Goal: Task Accomplishment & Management: Complete application form

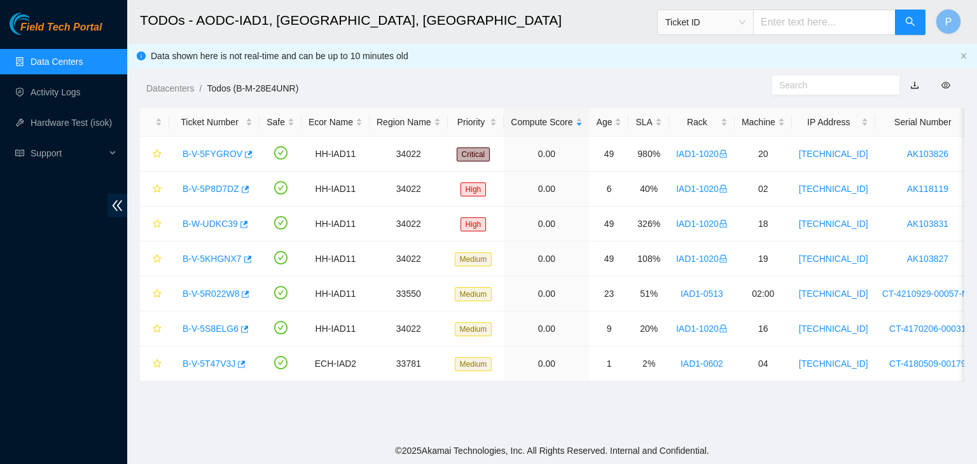
scroll to position [24, 0]
click at [53, 60] on link "Data Centers" at bounding box center [57, 62] width 52 height 10
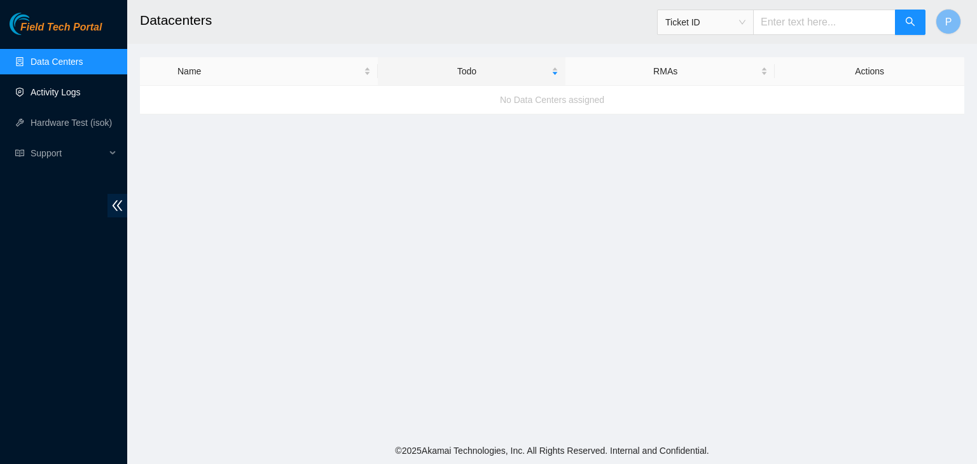
click at [53, 93] on link "Activity Logs" at bounding box center [56, 92] width 50 height 10
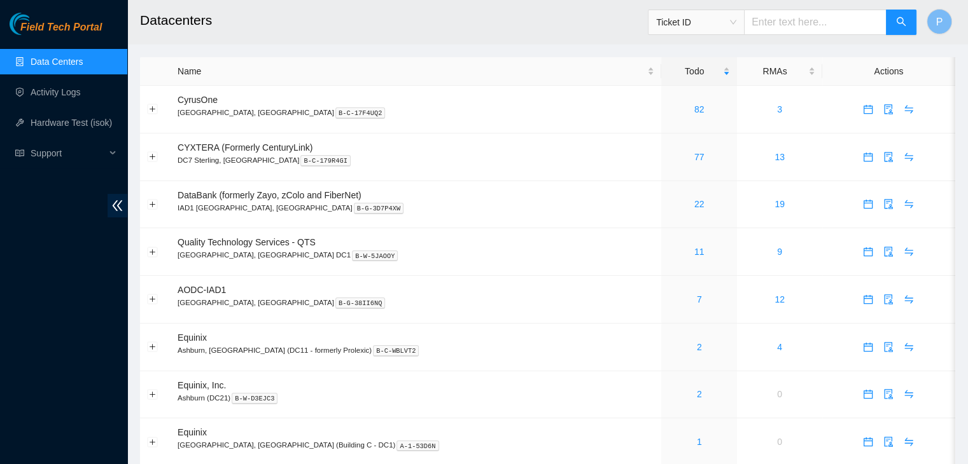
click at [102, 390] on div "Field Tech Portal Data Centers Activity Logs Hardware Test (isok) Support" at bounding box center [63, 239] width 127 height 452
click at [69, 90] on link "Activity Logs" at bounding box center [56, 92] width 50 height 10
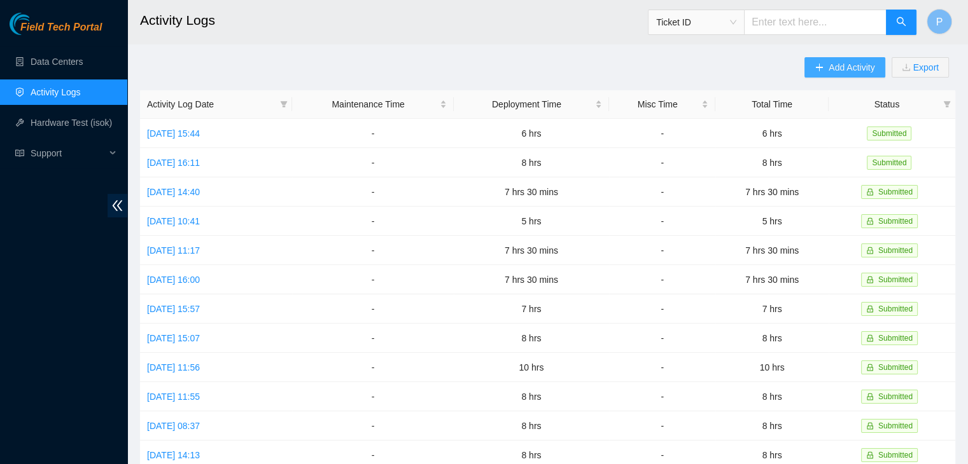
click at [831, 69] on span "Add Activity" at bounding box center [851, 67] width 46 height 14
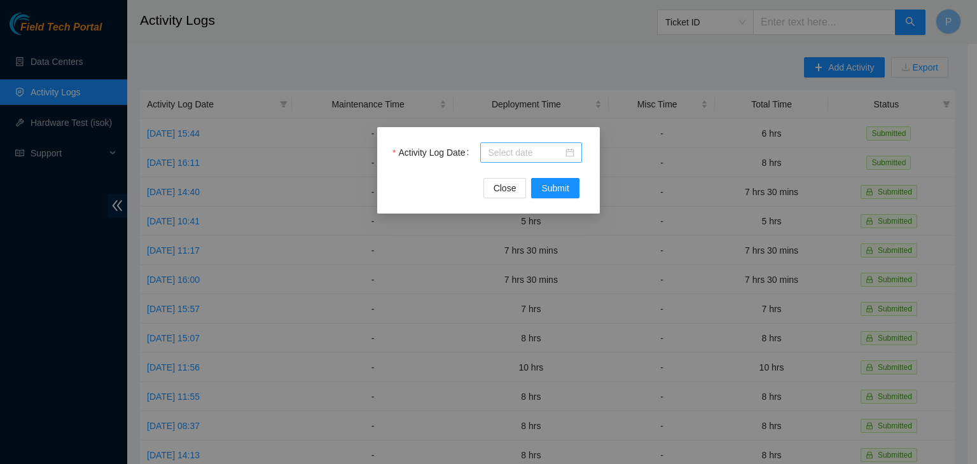
click at [514, 157] on input "Activity Log Date" at bounding box center [525, 153] width 75 height 14
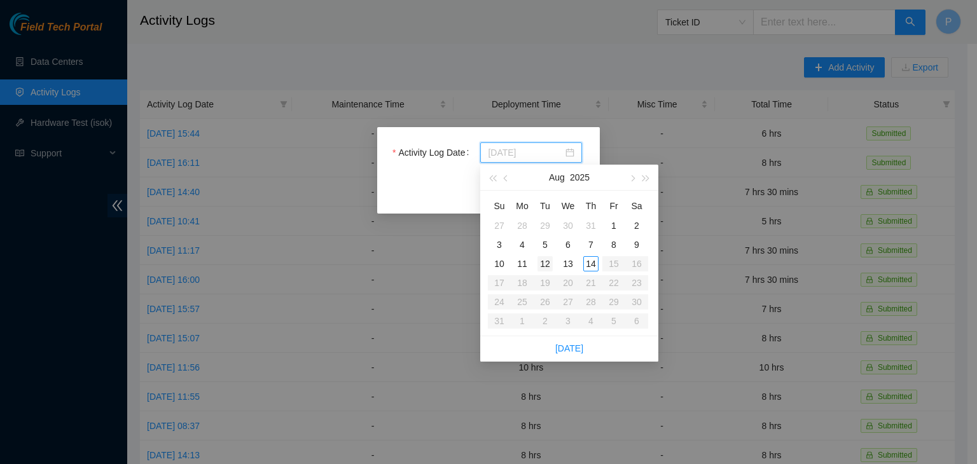
type input "[DATE]"
click at [543, 268] on div "12" at bounding box center [545, 263] width 15 height 15
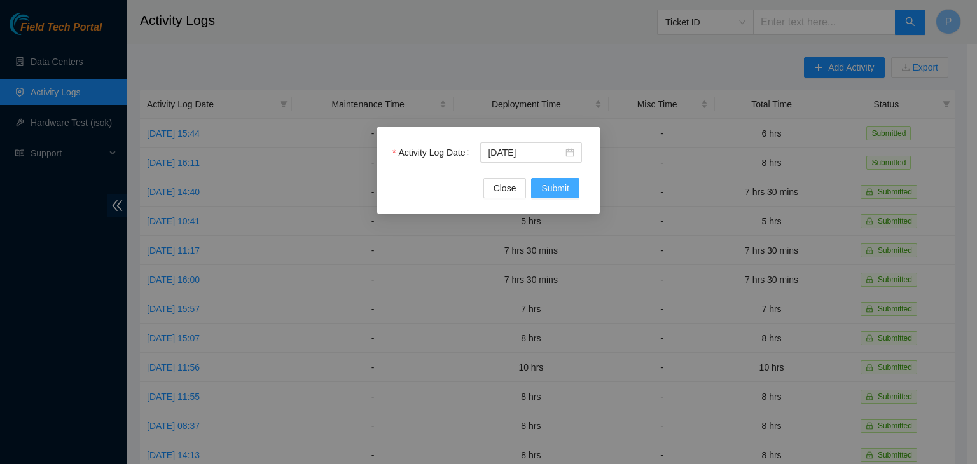
click at [555, 191] on span "Submit" at bounding box center [555, 188] width 28 height 14
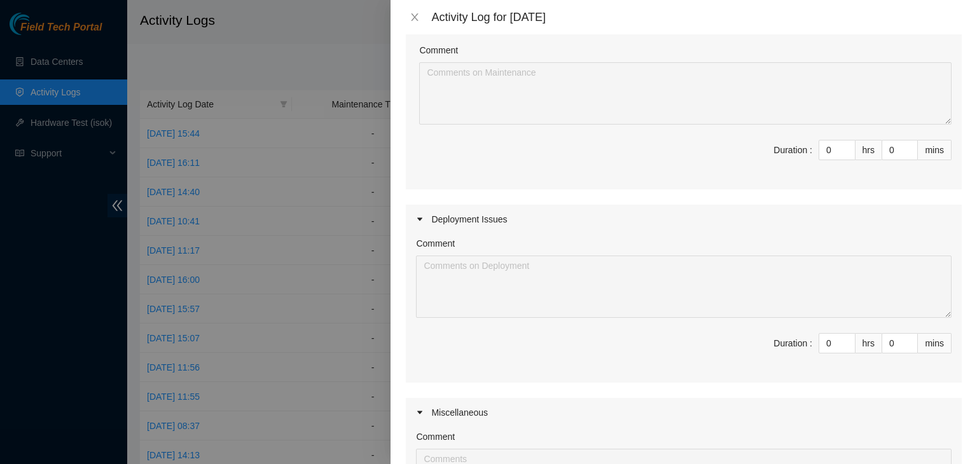
scroll to position [142, 0]
click at [828, 344] on input "0" at bounding box center [837, 340] width 36 height 19
type input "07"
type input "7"
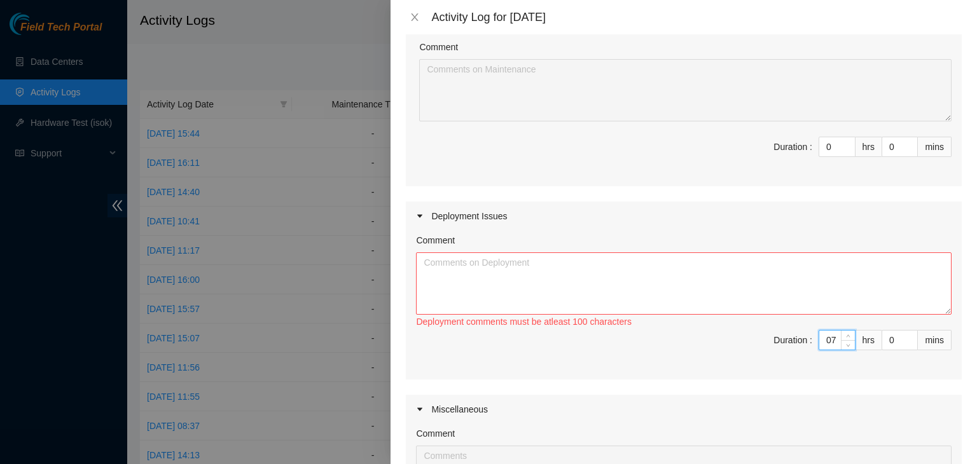
type input "7"
type input "3"
type input "30"
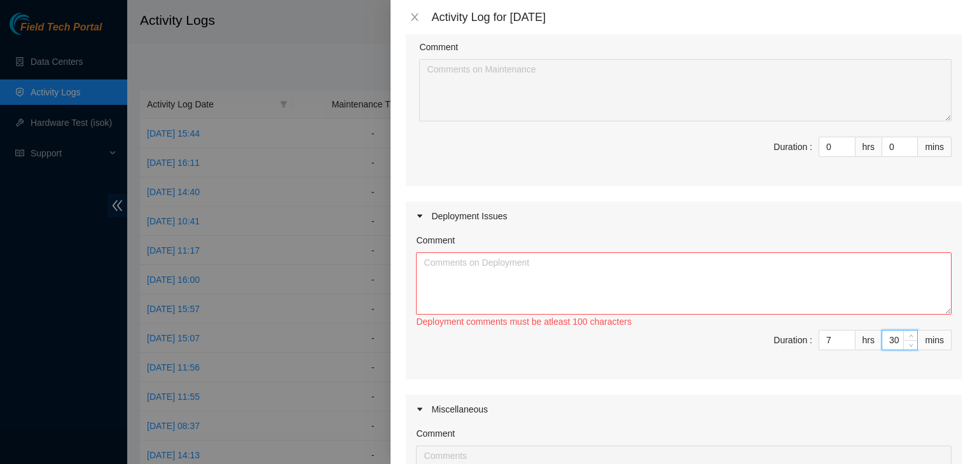
type input "30"
click at [770, 287] on textarea "Comment" at bounding box center [684, 284] width 536 height 62
drag, startPoint x: 521, startPoint y: 260, endPoint x: 521, endPoint y: 275, distance: 15.3
click at [521, 275] on textarea "- worked with [PERSON_NAME] - worked on getting" at bounding box center [684, 284] width 536 height 62
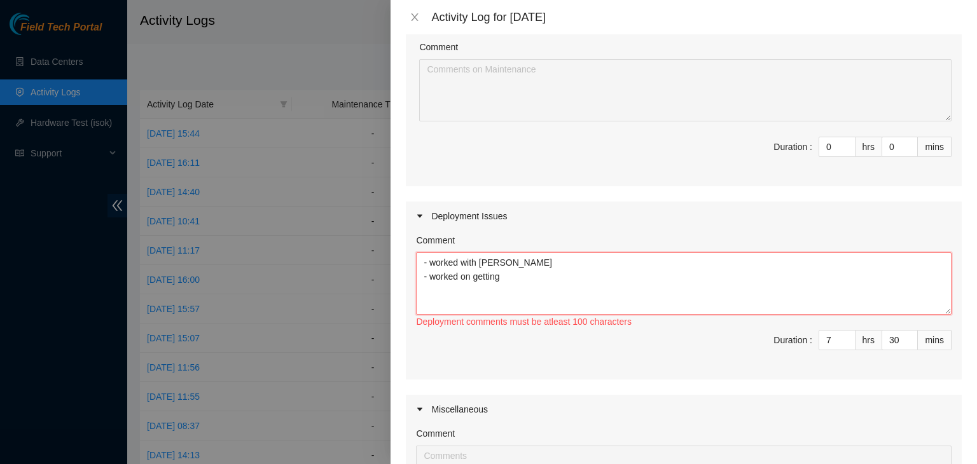
click at [521, 275] on textarea "- worked with [PERSON_NAME] - worked on getting" at bounding box center [684, 284] width 536 height 62
click at [501, 276] on textarea "- worked with [PERSON_NAME] - worked on getting" at bounding box center [684, 284] width 536 height 62
drag, startPoint x: 501, startPoint y: 276, endPoint x: 431, endPoint y: 277, distance: 70.0
click at [431, 277] on textarea "- worked with [PERSON_NAME] - worked on getting" at bounding box center [684, 284] width 536 height 62
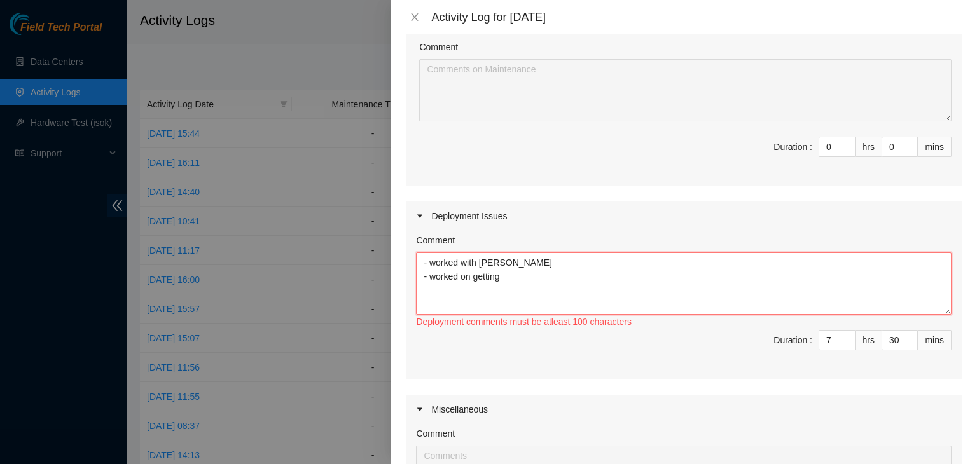
click at [431, 277] on textarea "- worked with [PERSON_NAME] - worked on getting" at bounding box center [684, 284] width 536 height 62
drag, startPoint x: 431, startPoint y: 277, endPoint x: 515, endPoint y: 277, distance: 83.3
click at [515, 277] on textarea "- worked with [PERSON_NAME] - worked on getting" at bounding box center [684, 284] width 536 height 62
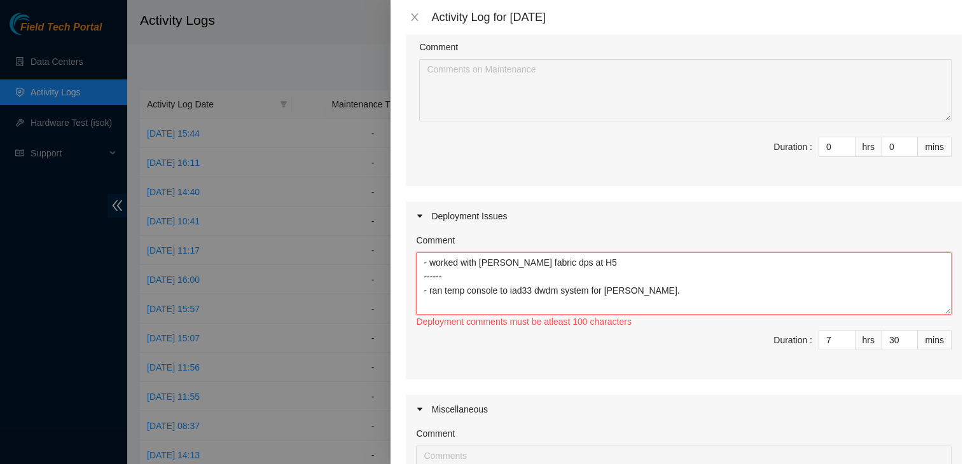
scroll to position [10, 0]
click at [542, 260] on textarea "- worked with [PERSON_NAME] fabric dps at H5 ------ - ran temp console to iad33…" at bounding box center [684, 284] width 536 height 62
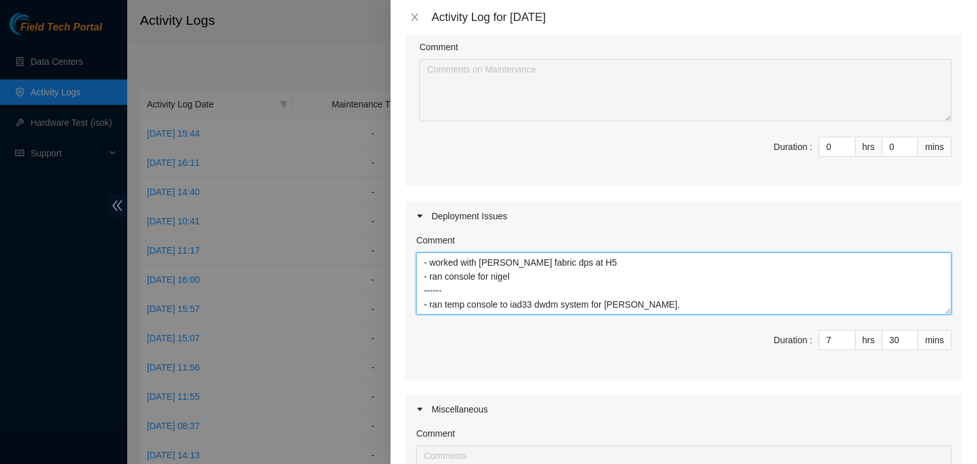
click at [473, 282] on textarea "- worked with [PERSON_NAME] fabric dps at H5 - ran console for nigel ------ - r…" at bounding box center [684, 284] width 536 height 62
click at [550, 289] on textarea "- worked with [PERSON_NAME] fabric dps at H5 - ran consoles for nigel ------ - …" at bounding box center [684, 284] width 536 height 62
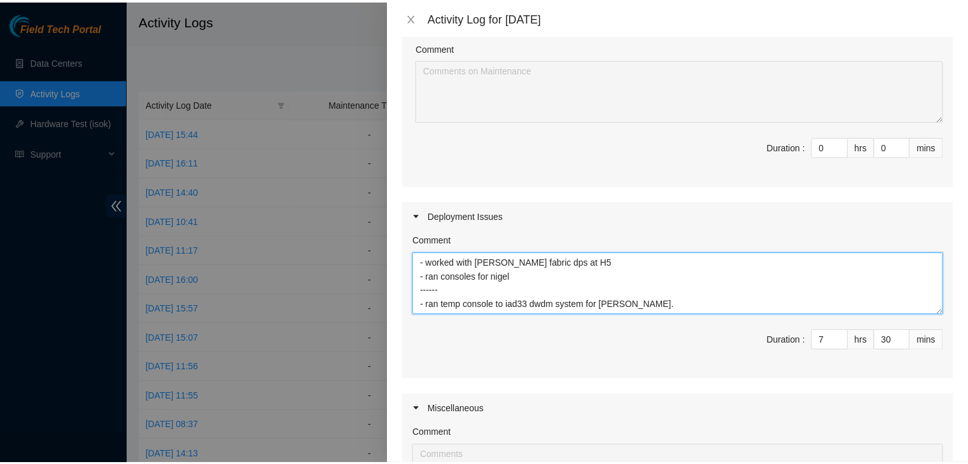
scroll to position [387, 0]
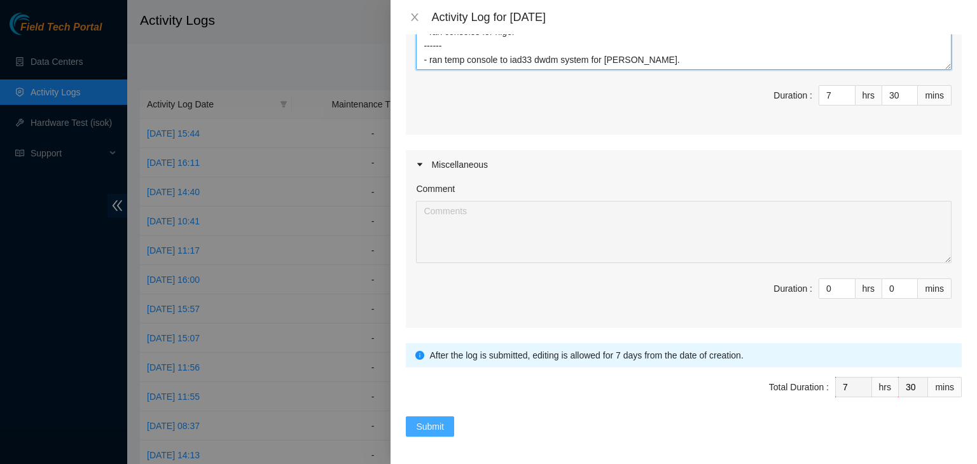
type textarea "- worked with [PERSON_NAME] fabric dps at H5 - ran consoles for nigel ------ - …"
click at [429, 420] on span "Submit" at bounding box center [430, 427] width 28 height 14
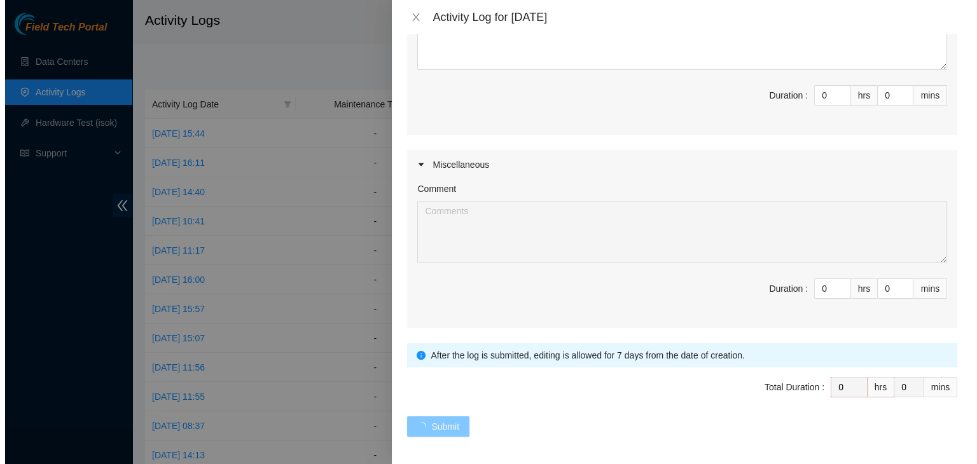
scroll to position [0, 0]
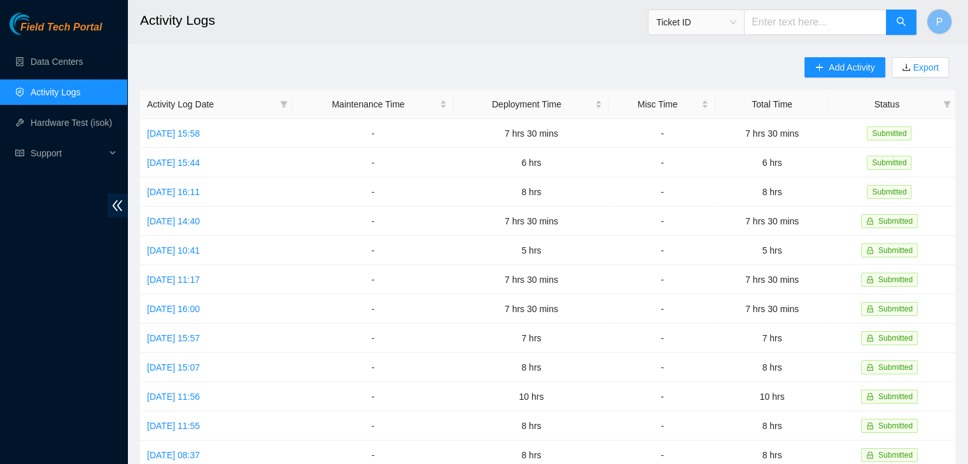
click at [101, 290] on div "Field Tech Portal Data Centers Activity Logs Hardware Test (isok) Support" at bounding box center [63, 239] width 127 height 452
click at [840, 68] on span "Add Activity" at bounding box center [851, 67] width 46 height 14
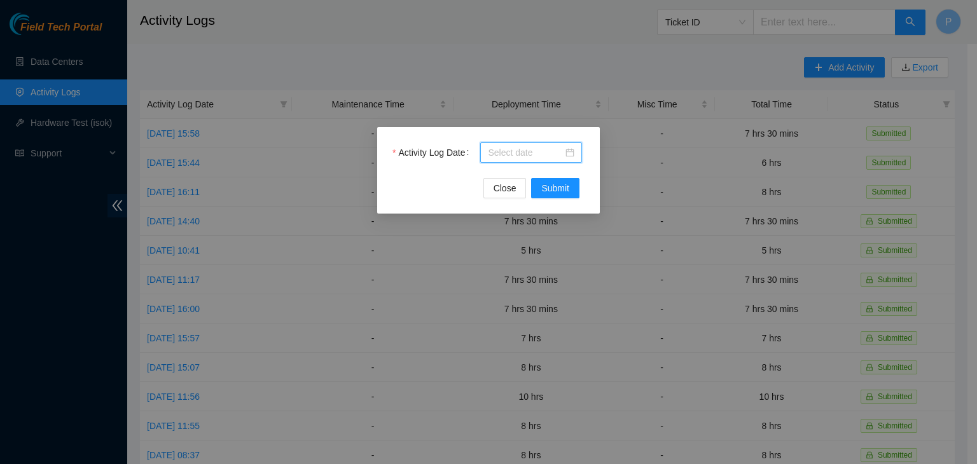
click at [525, 156] on input "Activity Log Date" at bounding box center [525, 153] width 75 height 14
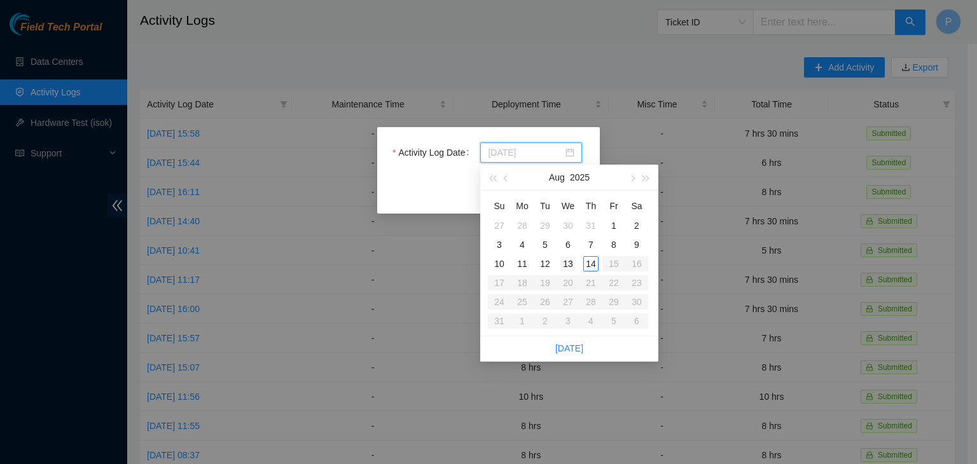
type input "[DATE]"
click at [573, 264] on div "13" at bounding box center [567, 263] width 15 height 15
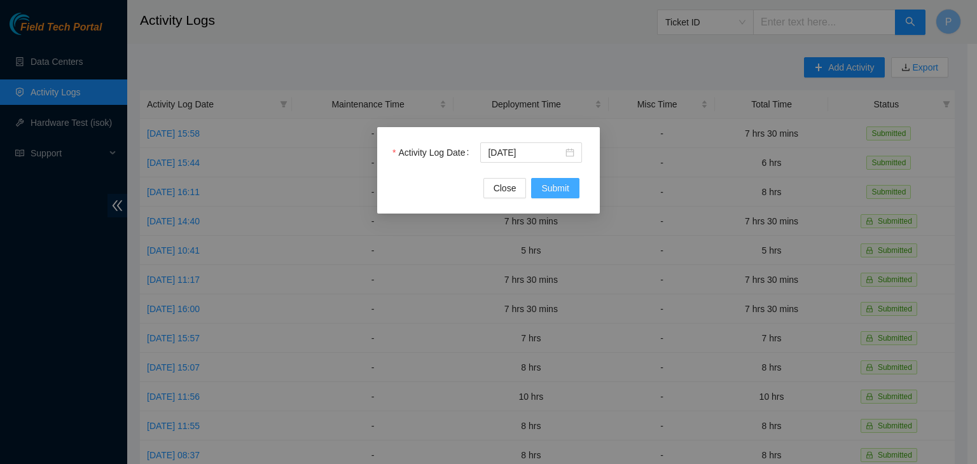
click at [552, 193] on span "Submit" at bounding box center [555, 188] width 28 height 14
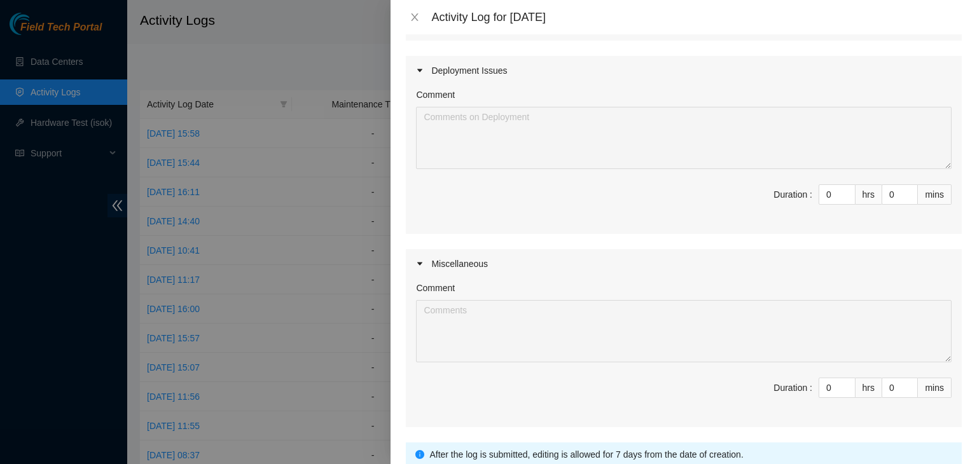
scroll to position [298, 0]
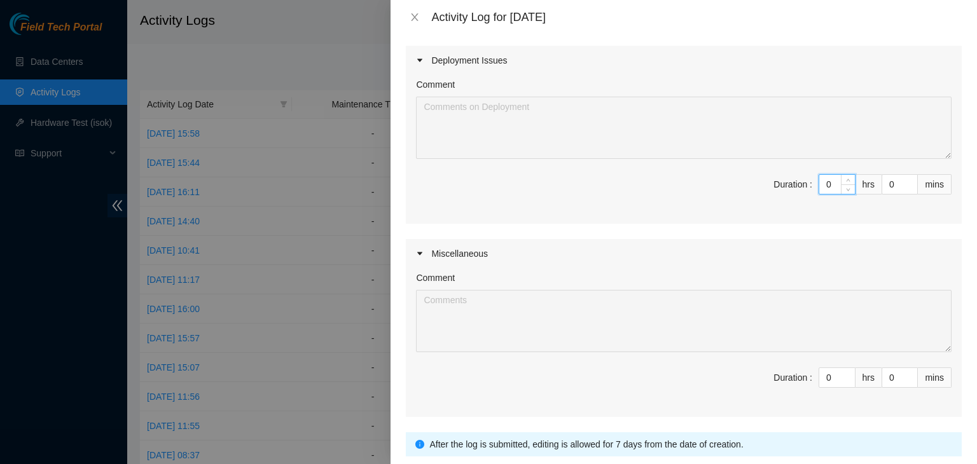
click at [824, 184] on input "0" at bounding box center [837, 184] width 36 height 19
type input "07"
type input "7"
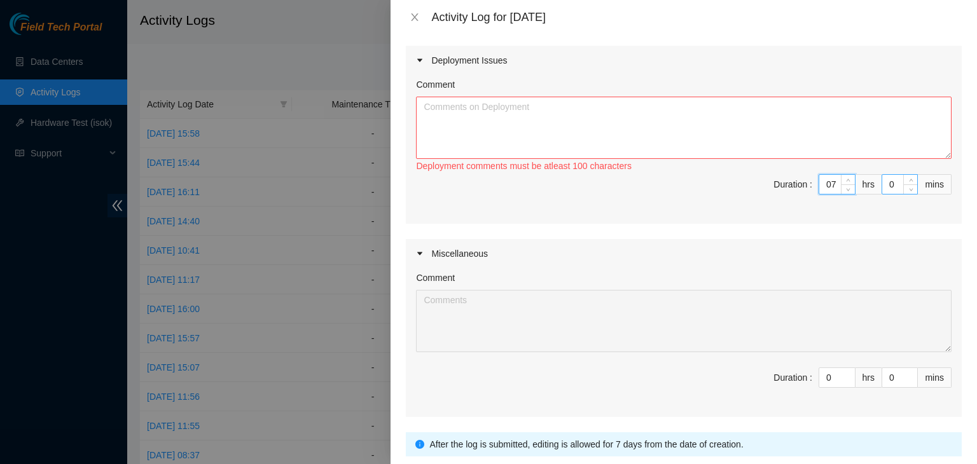
type input "7"
click at [891, 184] on input "0" at bounding box center [899, 184] width 35 height 19
type input "03"
type input "3"
type input "030"
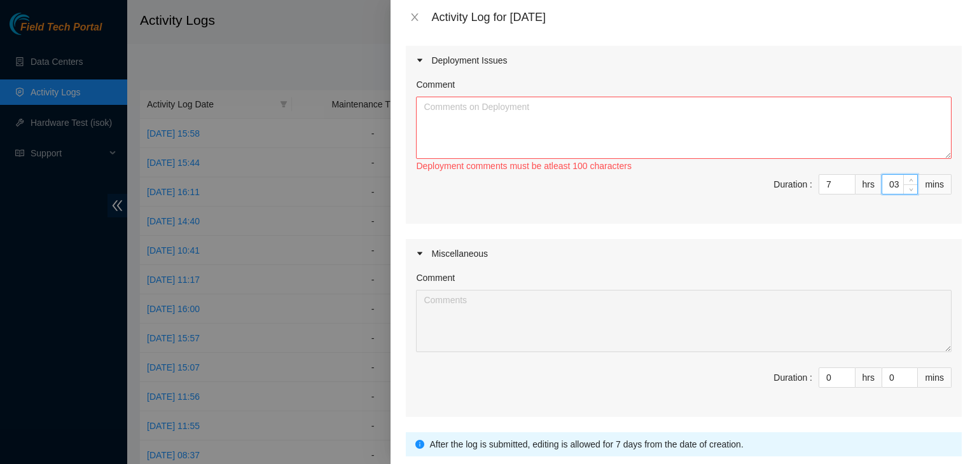
type input "30"
click at [515, 108] on textarea "Comment" at bounding box center [684, 128] width 536 height 62
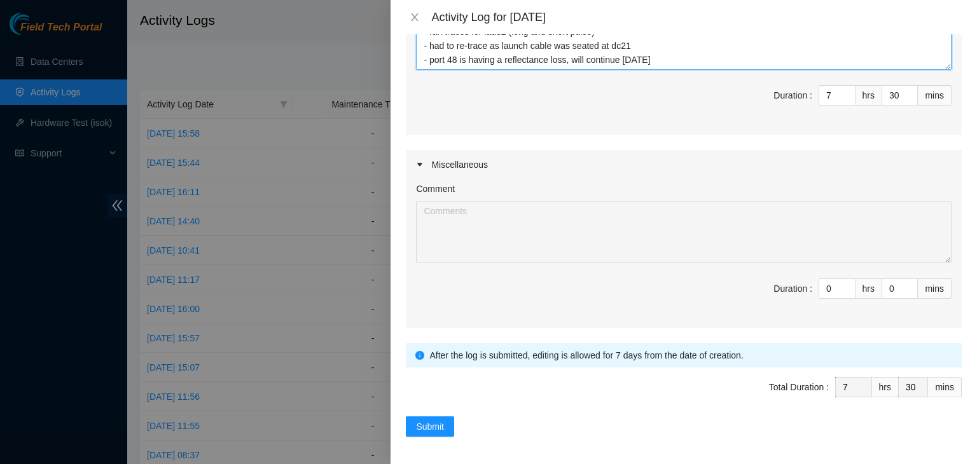
scroll to position [0, 0]
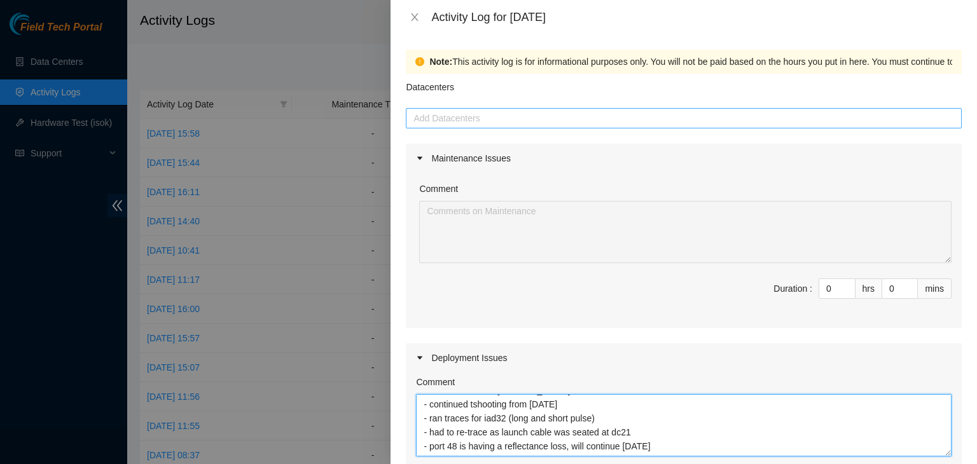
click at [542, 119] on div at bounding box center [684, 118] width 550 height 15
type textarea "- worked with FT1 [PERSON_NAME] @ H5 - continued tshooting from [DATE] - ran tr…"
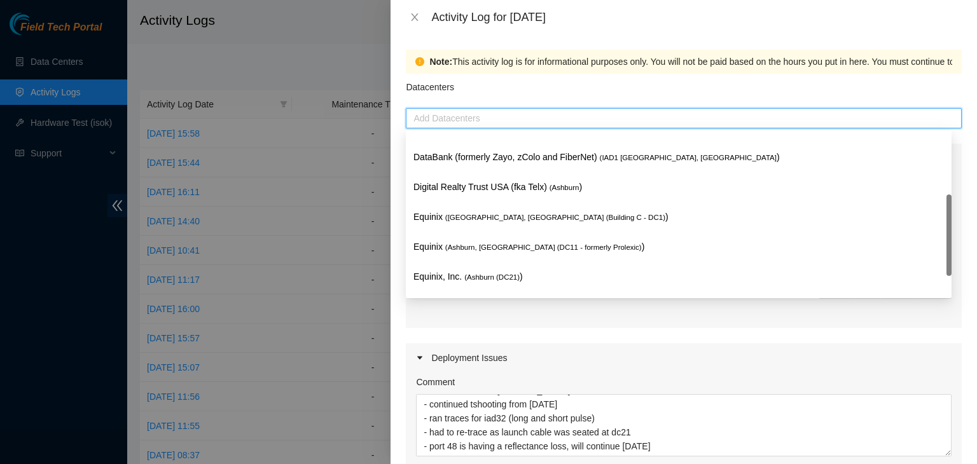
scroll to position [140, 0]
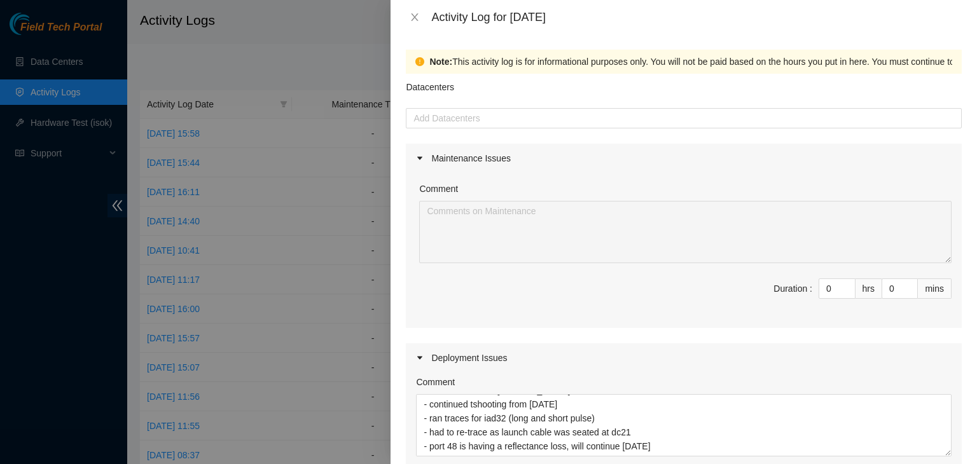
click at [399, 349] on div "Note: This activity log is for informational purposes only. You will not be pai…" at bounding box center [684, 249] width 587 height 430
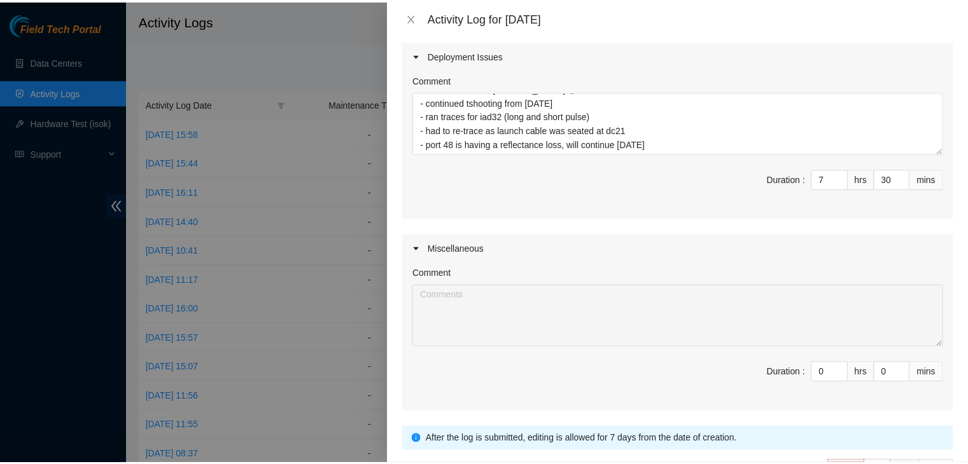
scroll to position [387, 0]
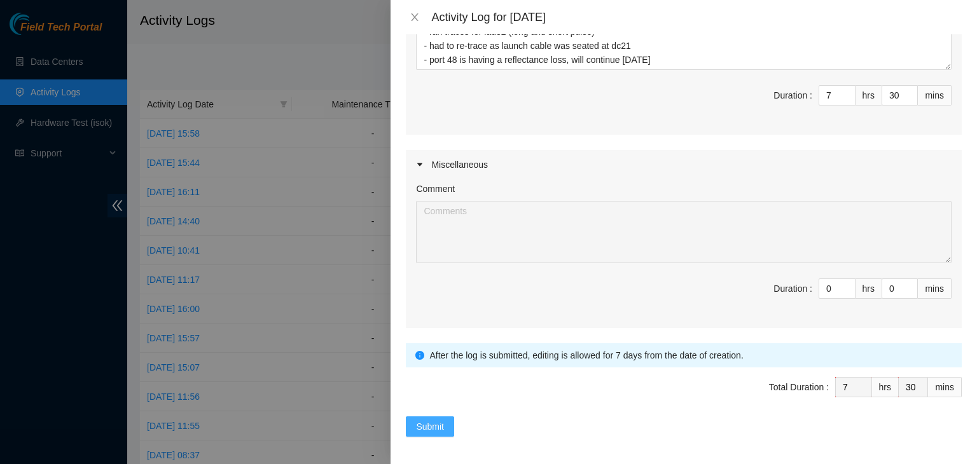
drag, startPoint x: 425, startPoint y: 434, endPoint x: 429, endPoint y: 420, distance: 14.5
click at [429, 420] on div "Note: This activity log is for informational purposes only. You will not be pai…" at bounding box center [684, 249] width 587 height 430
click at [429, 420] on span "Submit" at bounding box center [430, 427] width 28 height 14
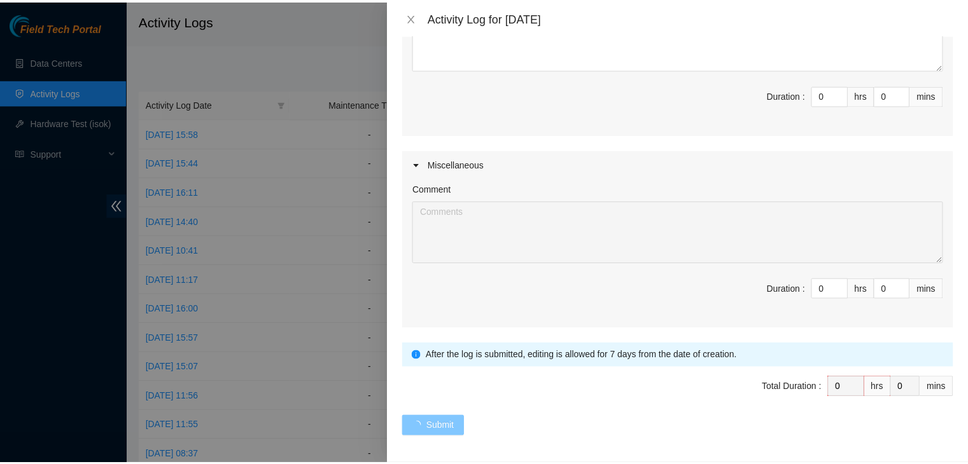
scroll to position [0, 0]
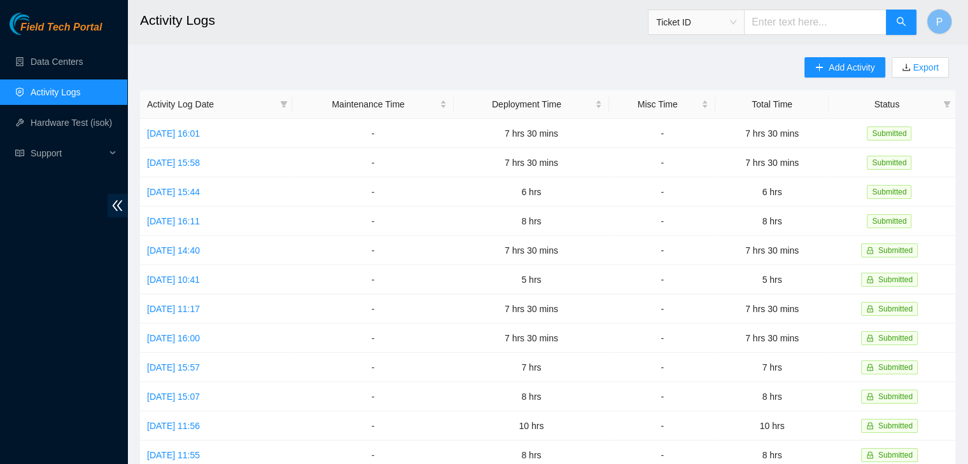
click at [109, 309] on div "Field Tech Portal Data Centers Activity Logs Hardware Test (isok) Support" at bounding box center [63, 239] width 127 height 452
click at [55, 317] on div "Field Tech Portal Data Centers Activity Logs Hardware Test (isok) Support" at bounding box center [63, 239] width 127 height 452
click at [55, 324] on div "Field Tech Portal Data Centers Activity Logs Hardware Test (isok) Support" at bounding box center [63, 239] width 127 height 452
click at [81, 67] on link "Data Centers" at bounding box center [57, 62] width 52 height 10
